Goal: Task Accomplishment & Management: Complete application form

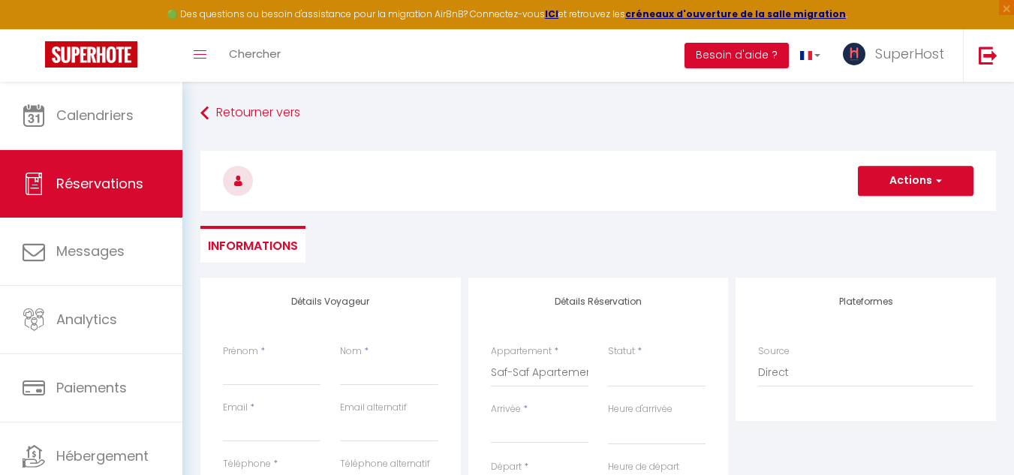
select select
select select "52994"
select select
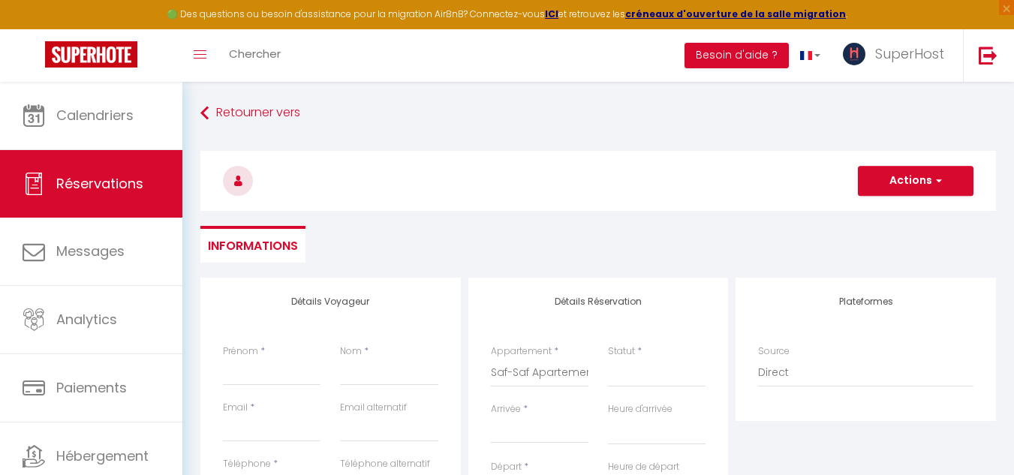
select select
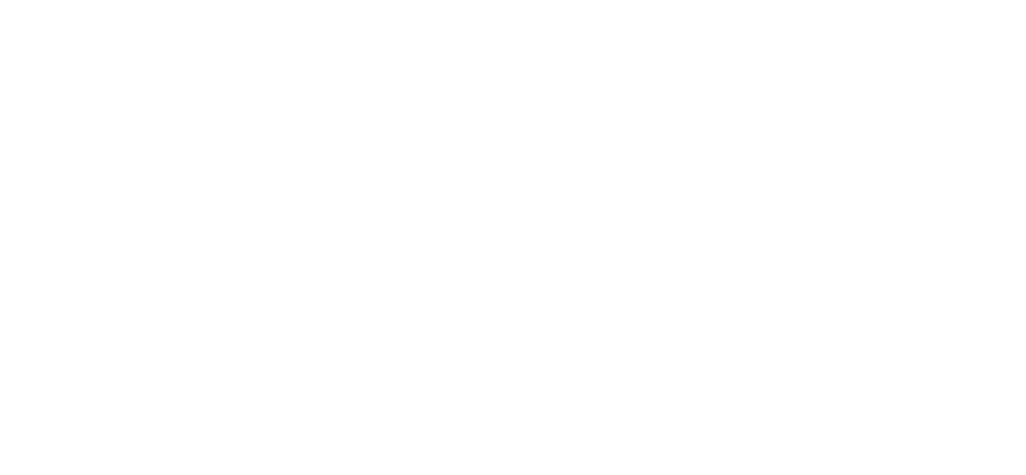
select select
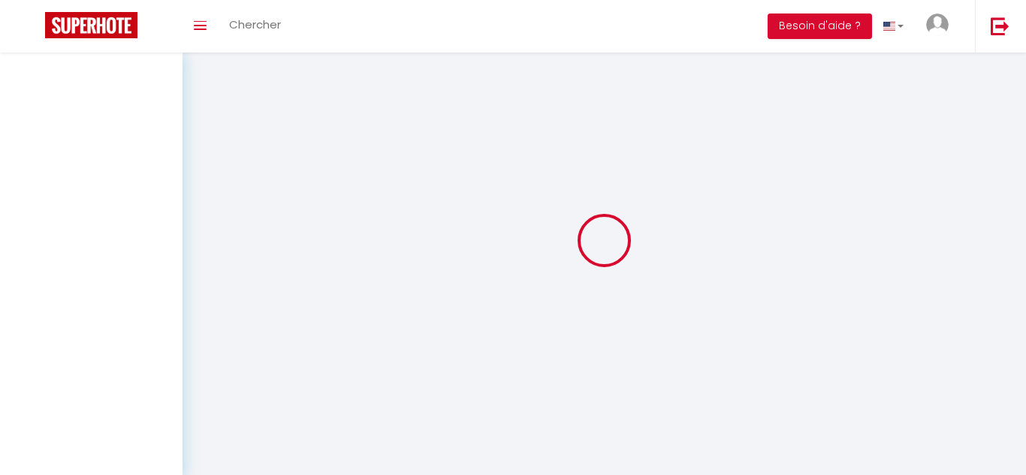
select select
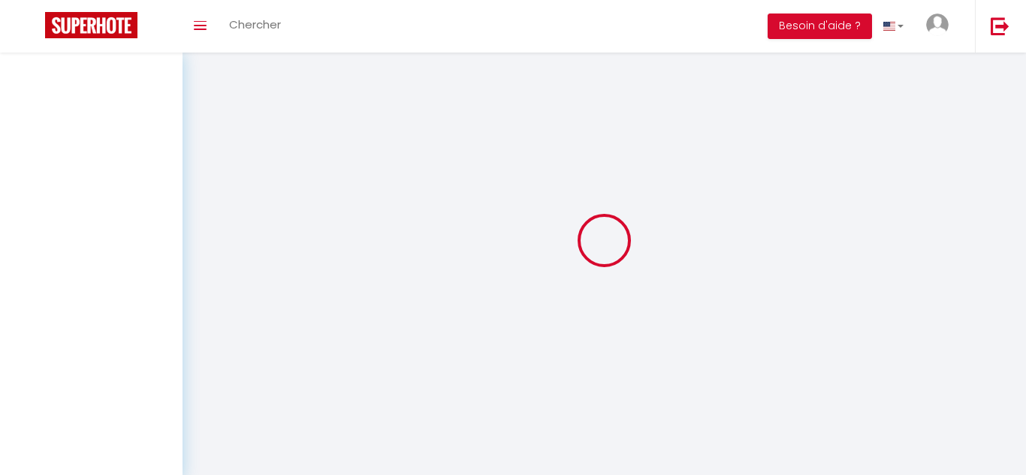
select select
checkbox input "false"
select select
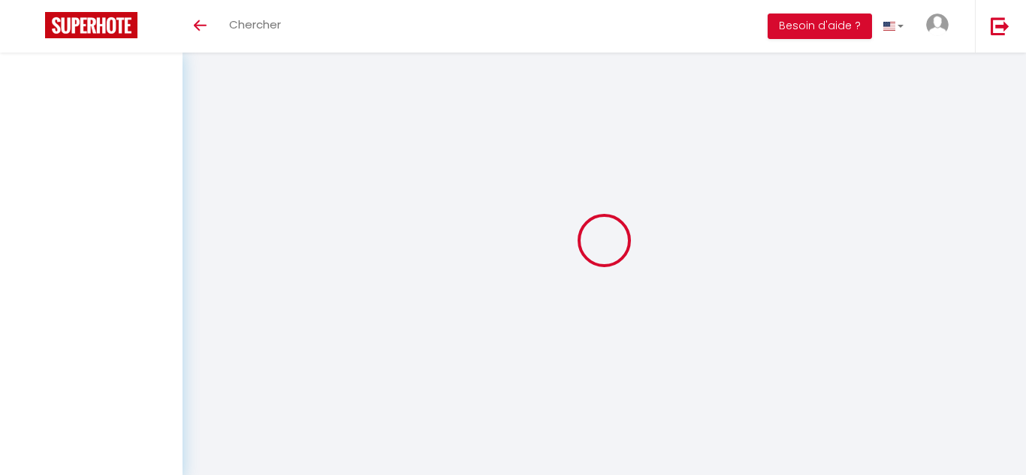
select select
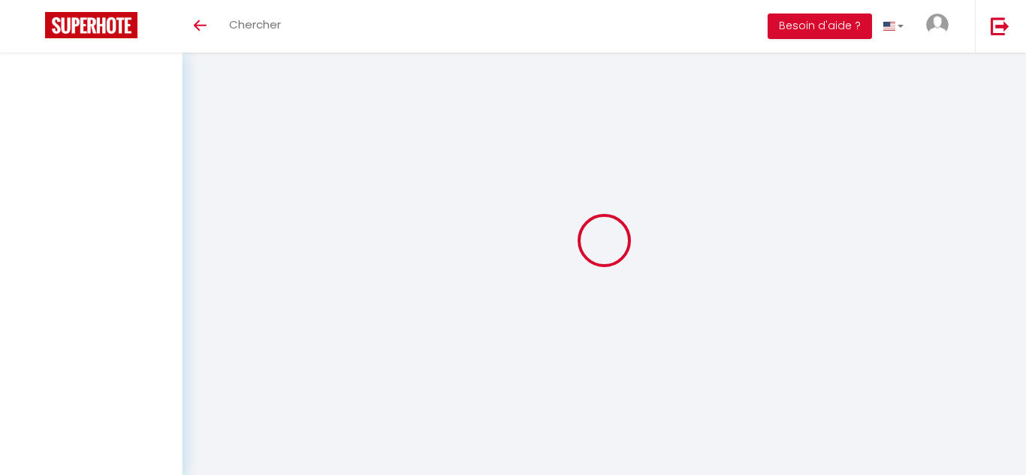
checkbox input "false"
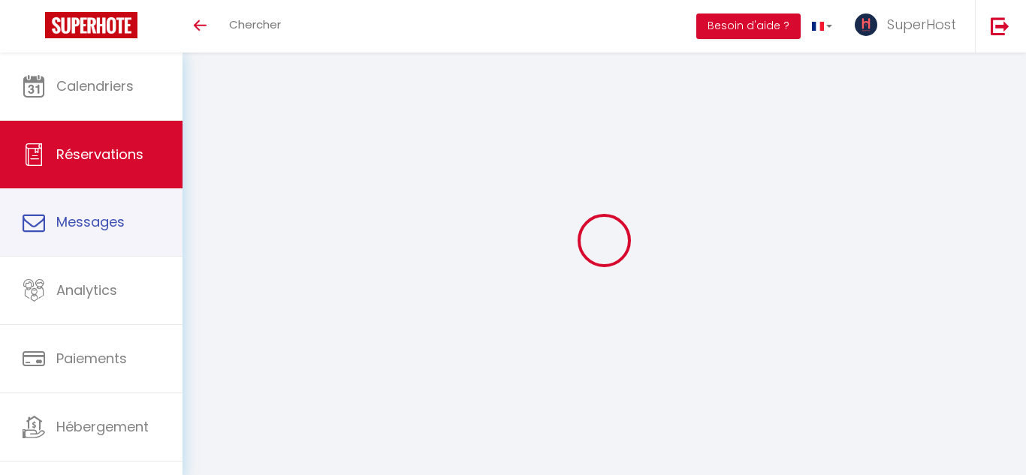
select select
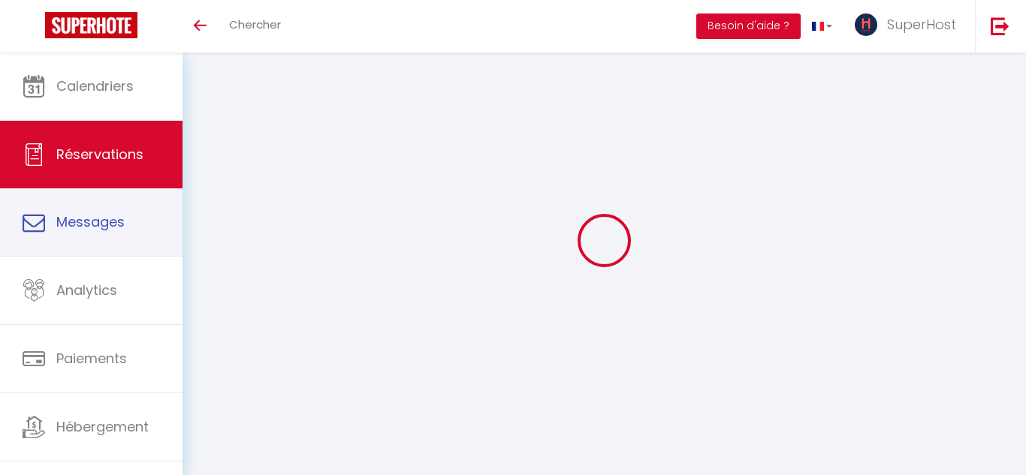
select select
checkbox input "false"
select select
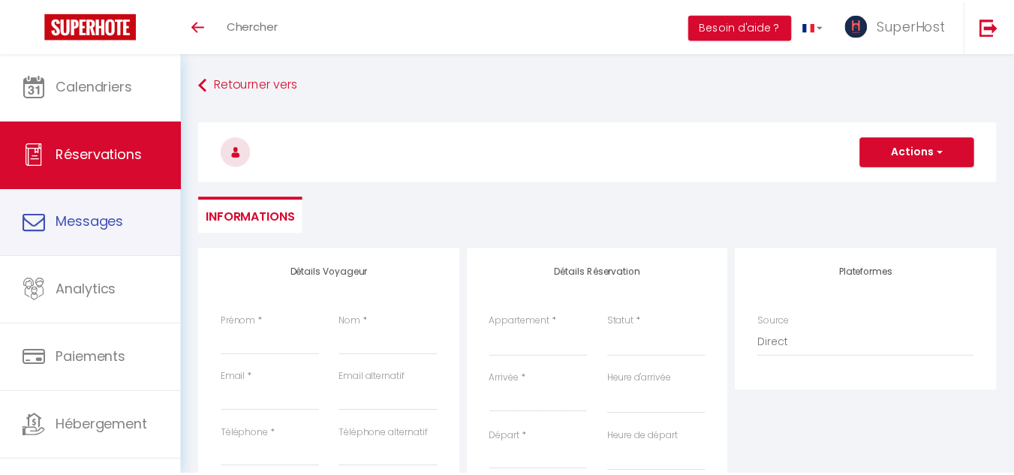
scroll to position [164, 0]
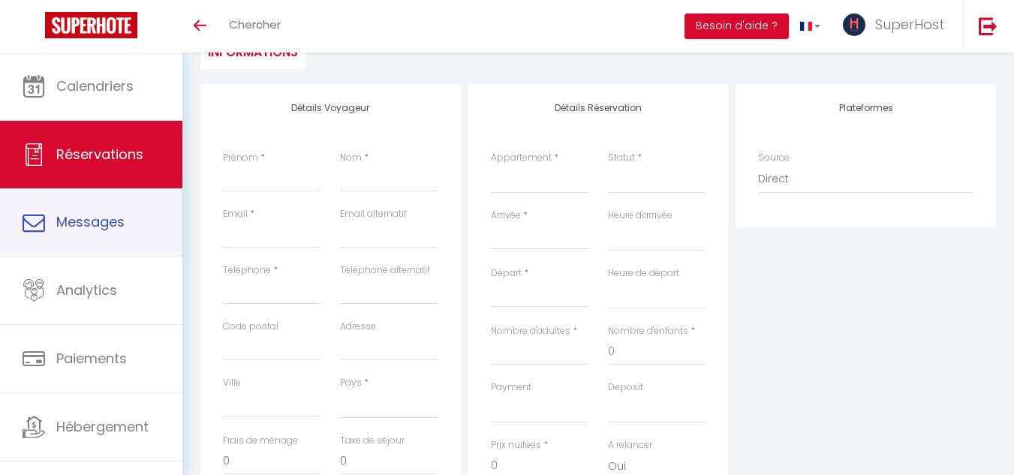
select select
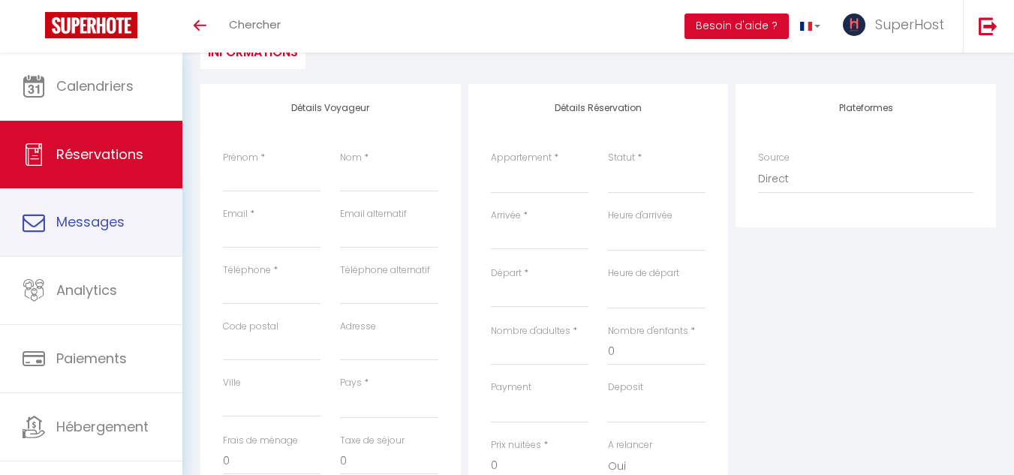
select select
checkbox input "false"
select select
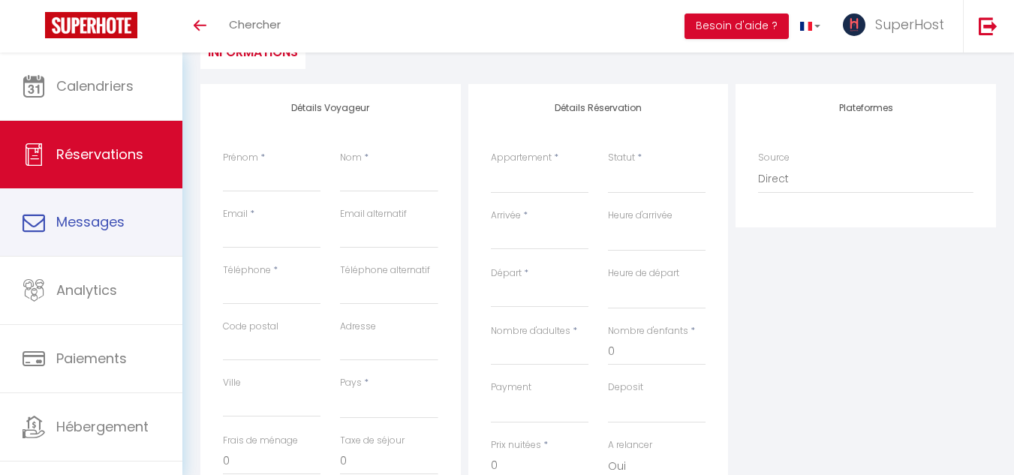
select select
checkbox input "false"
select select
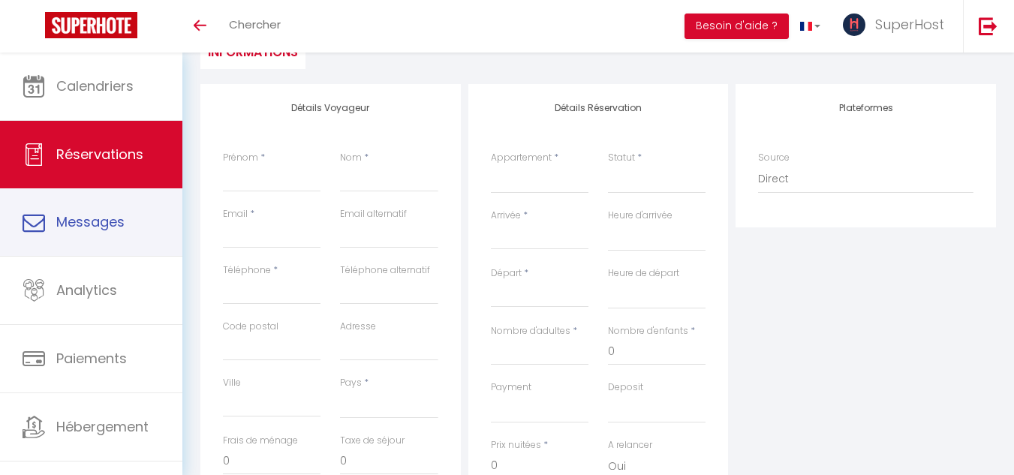
select select
